Goal: Complete application form

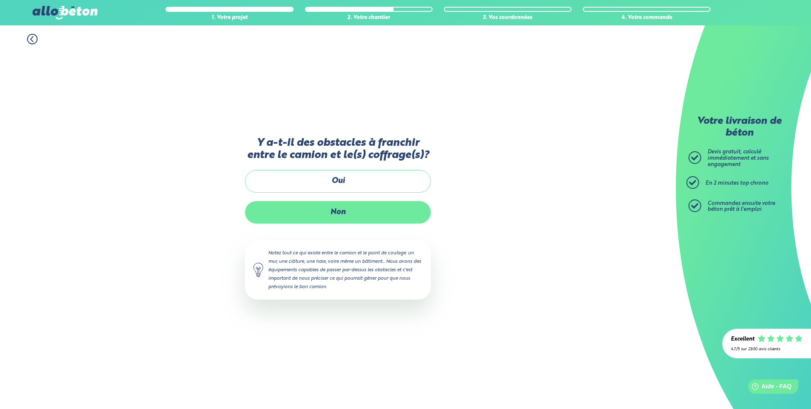
click at [333, 212] on label "Non" at bounding box center [338, 212] width 186 height 22
click at [0, 0] on input "Non" at bounding box center [0, 0] width 0 height 0
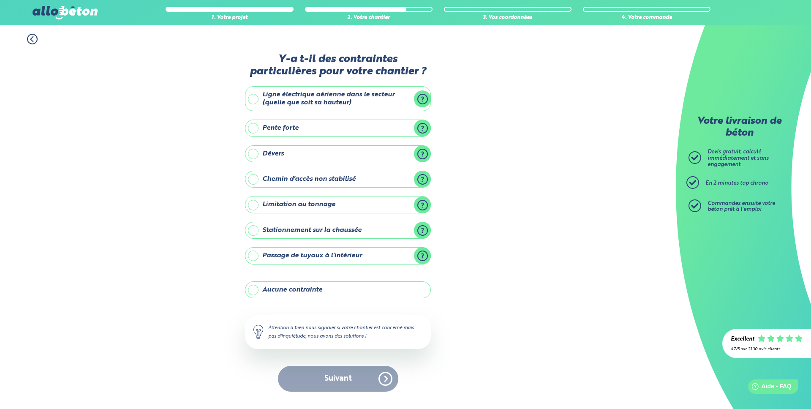
click at [421, 229] on label "Stationnement sur la chaussée" at bounding box center [338, 230] width 186 height 17
click at [0, 0] on input "Stationnement sur la chaussée" at bounding box center [0, 0] width 0 height 0
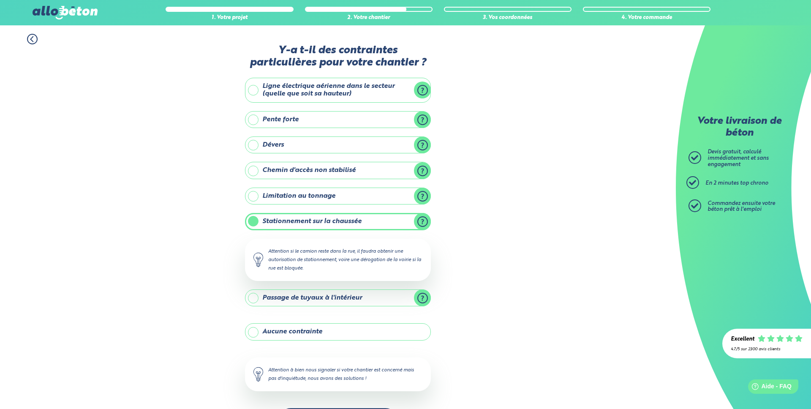
click at [353, 224] on label "Stationnement sur la chaussée" at bounding box center [338, 221] width 186 height 17
click at [0, 0] on input "Stationnement sur la chaussée" at bounding box center [0, 0] width 0 height 0
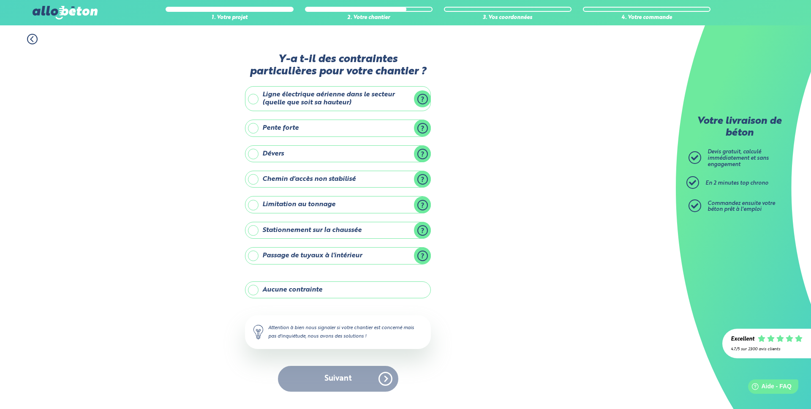
click at [306, 227] on label "Stationnement sur la chaussée" at bounding box center [338, 230] width 186 height 17
click at [0, 0] on input "Stationnement sur la chaussée" at bounding box center [0, 0] width 0 height 0
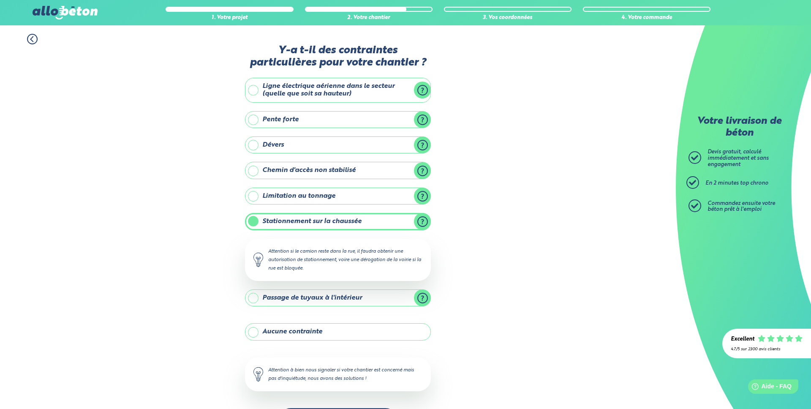
click at [420, 170] on label "Chemin d'accès non stabilisé" at bounding box center [338, 170] width 186 height 17
click at [0, 0] on input "Chemin d'accès non stabilisé" at bounding box center [0, 0] width 0 height 0
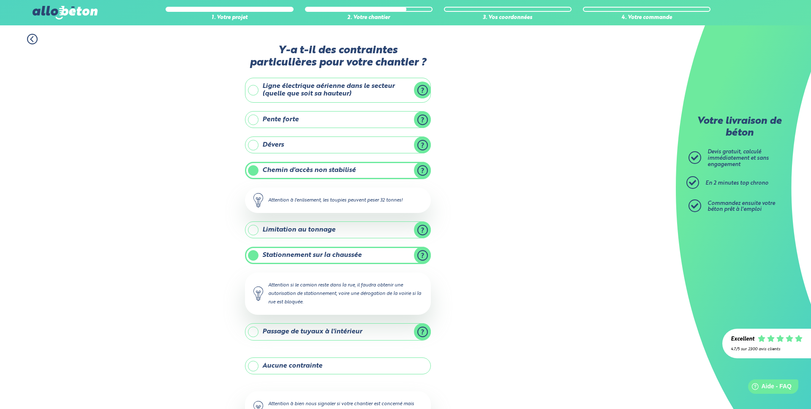
click at [420, 145] on label "Dévers" at bounding box center [338, 144] width 186 height 17
click at [0, 0] on input "Dévers" at bounding box center [0, 0] width 0 height 0
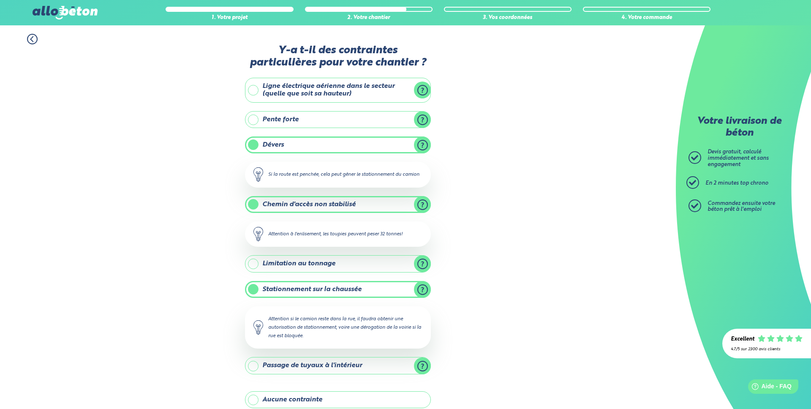
click at [424, 142] on label "Dévers" at bounding box center [338, 144] width 186 height 17
click at [0, 0] on input "Dévers" at bounding box center [0, 0] width 0 height 0
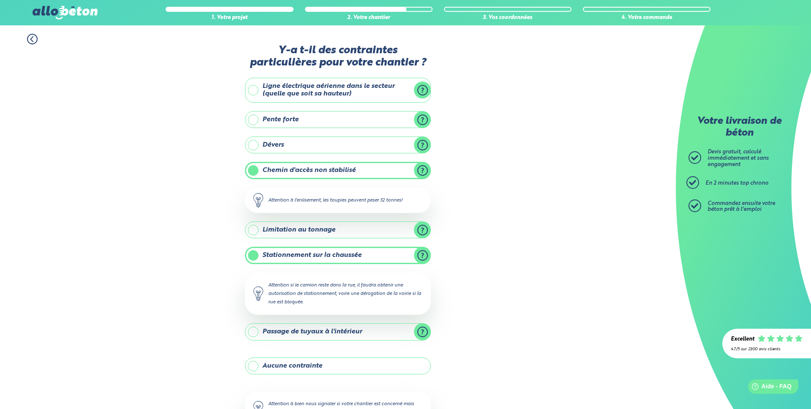
click at [423, 121] on label "Pente forte" at bounding box center [338, 119] width 186 height 17
click at [0, 0] on input "Pente forte" at bounding box center [0, 0] width 0 height 0
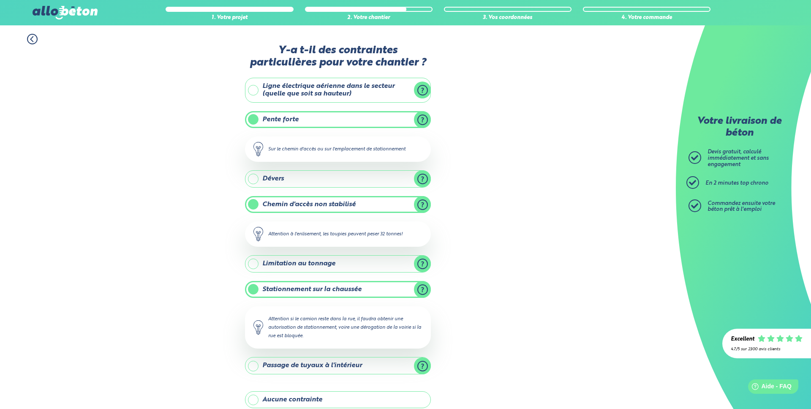
click at [423, 121] on label "Pente forte" at bounding box center [338, 119] width 186 height 17
click at [0, 0] on input "Pente forte" at bounding box center [0, 0] width 0 height 0
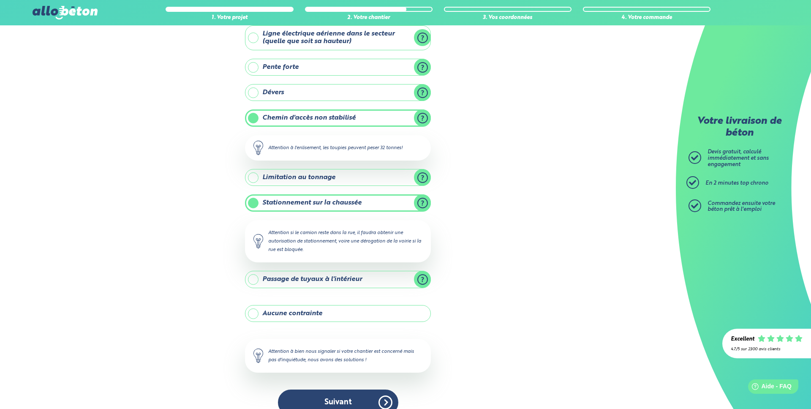
scroll to position [67, 0]
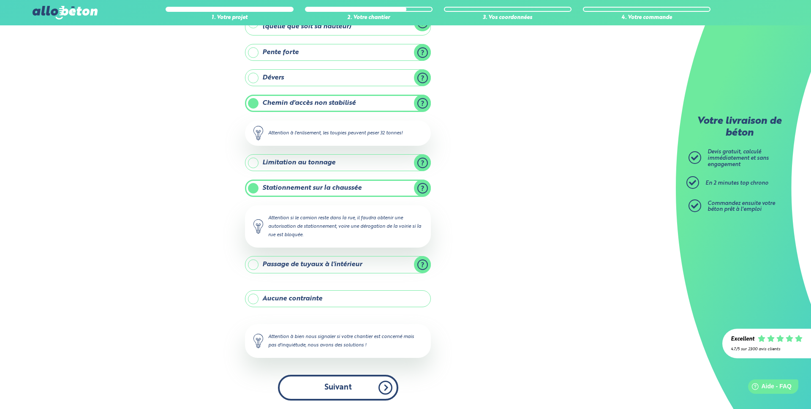
click at [326, 385] on button "Suivant" at bounding box center [338, 388] width 120 height 26
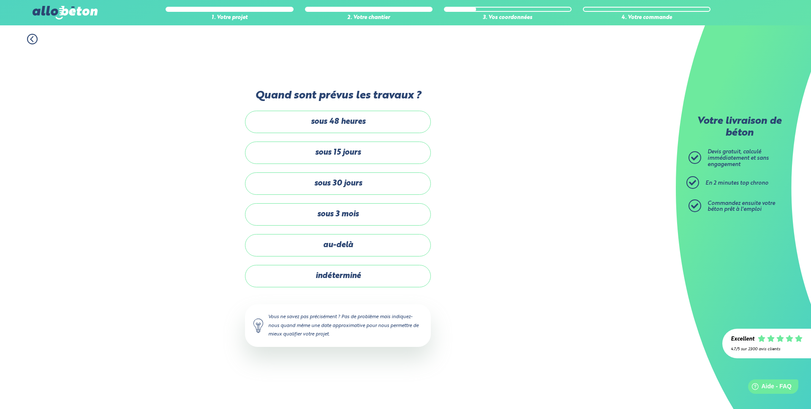
click at [337, 200] on div "sous 48 heures sous 15 jours sous 30 jours sous 3 mois au-delà indéterminé" at bounding box center [338, 199] width 186 height 177
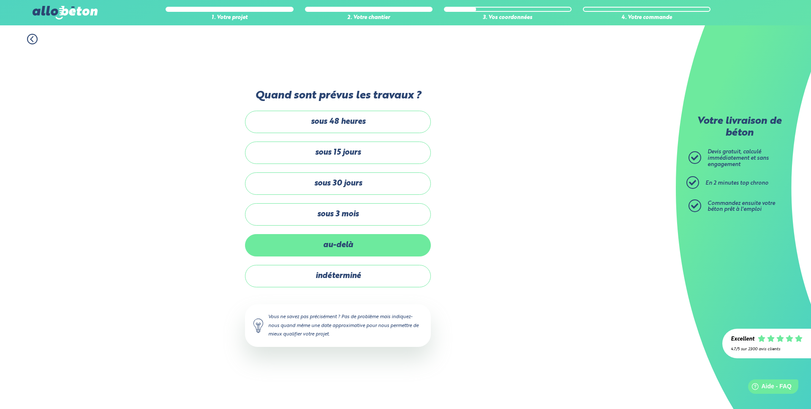
click at [336, 238] on label "au-delà" at bounding box center [338, 245] width 186 height 22
click at [0, 0] on input "au-delà" at bounding box center [0, 0] width 0 height 0
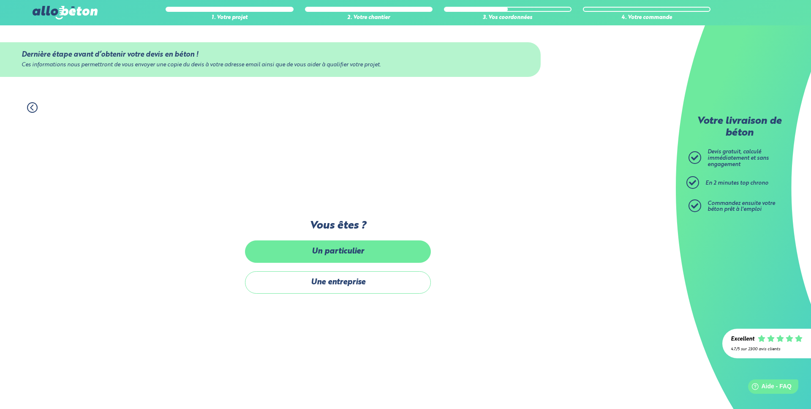
click at [340, 251] on label "Un particulier" at bounding box center [338, 251] width 186 height 22
click at [0, 0] on input "Un particulier" at bounding box center [0, 0] width 0 height 0
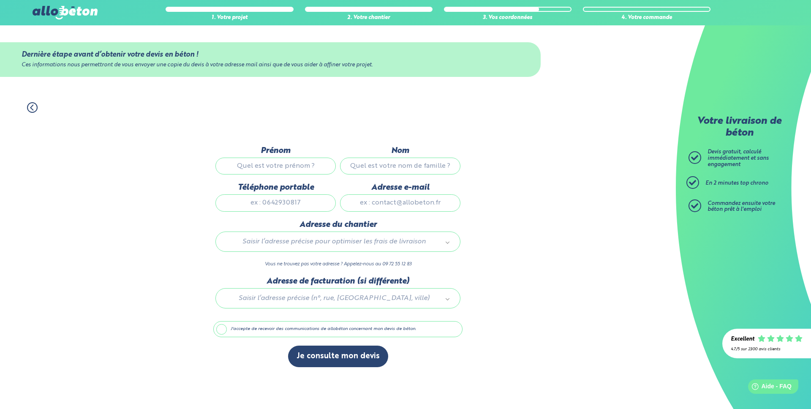
click at [318, 296] on div at bounding box center [337, 297] width 249 height 40
click at [274, 166] on input "Prénom" at bounding box center [276, 166] width 120 height 17
click at [194, 195] on div "1. Votre projet 2. Votre chantier 3. Vos coordonnées 4. Votre commande Dernière…" at bounding box center [338, 251] width 676 height 315
click at [289, 171] on input "Prénom" at bounding box center [276, 166] width 120 height 17
type input "[PERSON_NAME]"
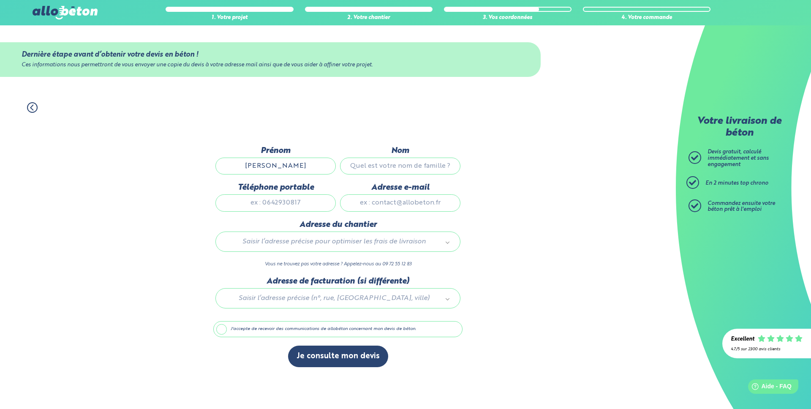
type input "Malot"
type input "0650969286"
type input "[PERSON_NAME][EMAIL_ADDRESS][DOMAIN_NAME]"
type input "[STREET_ADDRESS]"
type input "[GEOGRAPHIC_DATA]"
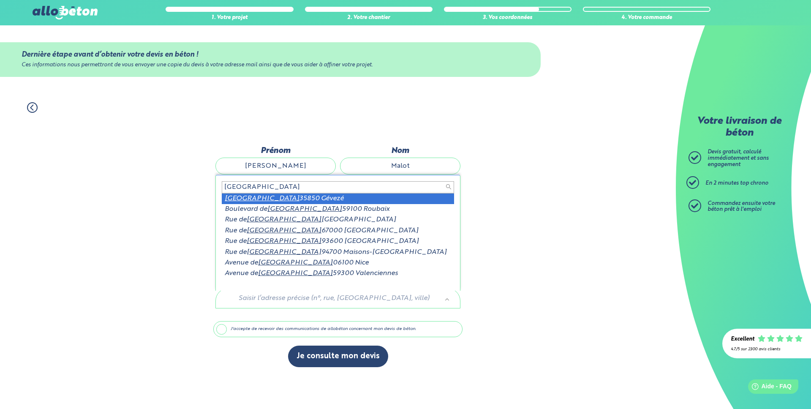
drag, startPoint x: 269, startPoint y: 183, endPoint x: 187, endPoint y: 183, distance: 82.0
click at [187, 183] on body "09 72 55 12 83 Conseils et Appel Gratuits nos produits le béton prêt à l'emploi…" at bounding box center [405, 204] width 811 height 409
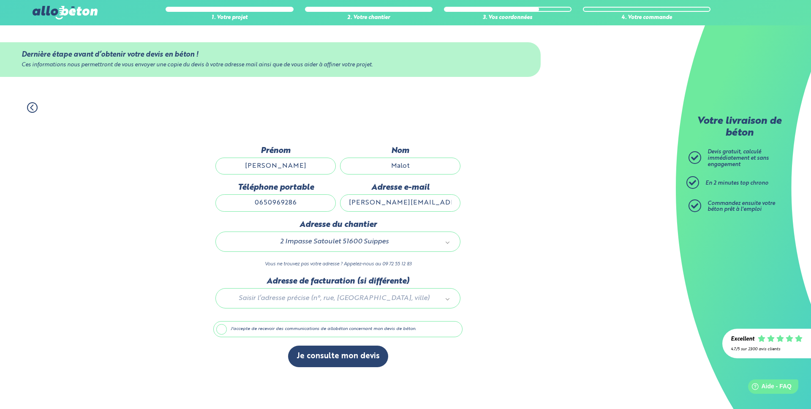
click at [224, 327] on label "J'accepte de recevoir des communications de allobéton concernant mon devis de b…" at bounding box center [337, 329] width 249 height 16
click at [0, 0] on input "J'accepte de recevoir des communications de allobéton concernant mon devis de b…" at bounding box center [0, 0] width 0 height 0
click at [226, 327] on label "J'accepte de recevoir des communications de allobéton concernant mon devis de b…" at bounding box center [337, 329] width 249 height 16
click at [0, 0] on input "J'accepte de recevoir des communications de allobéton concernant mon devis de b…" at bounding box center [0, 0] width 0 height 0
